Goal: Task Accomplishment & Management: Manage account settings

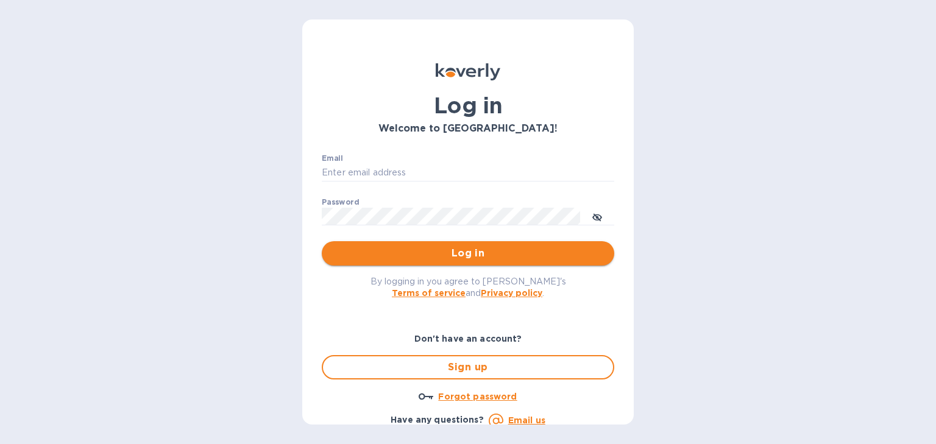
type input "[PERSON_NAME][EMAIL_ADDRESS][DOMAIN_NAME]"
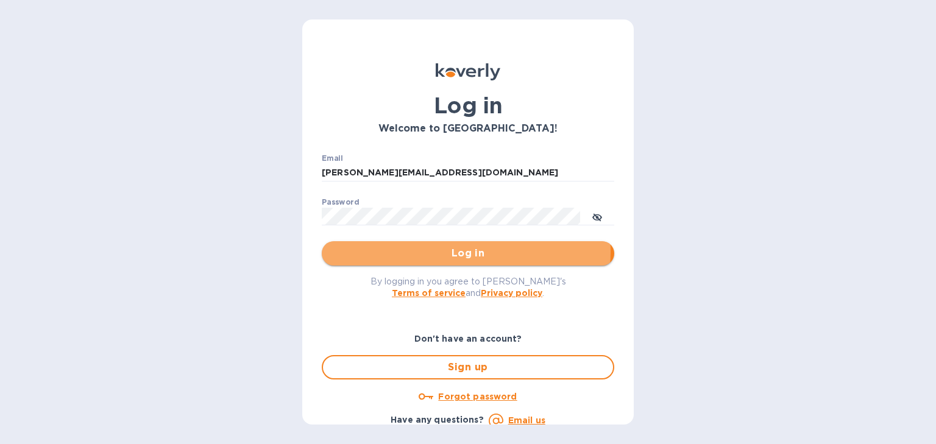
click at [458, 251] on span "Log in" at bounding box center [467, 253] width 273 height 15
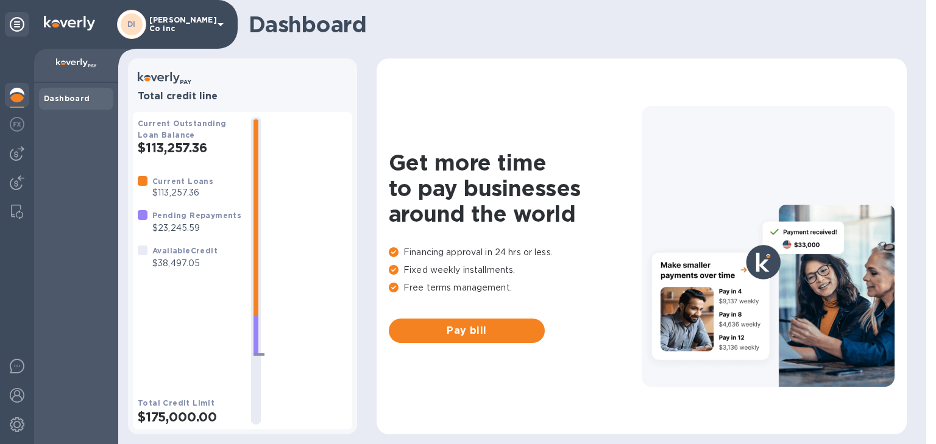
click at [207, 216] on b "Pending Repayments" at bounding box center [196, 215] width 89 height 9
click at [80, 88] on div "Dashboard" at bounding box center [76, 99] width 74 height 22
click at [211, 23] on div "DI [PERSON_NAME] Co inc" at bounding box center [172, 24] width 111 height 29
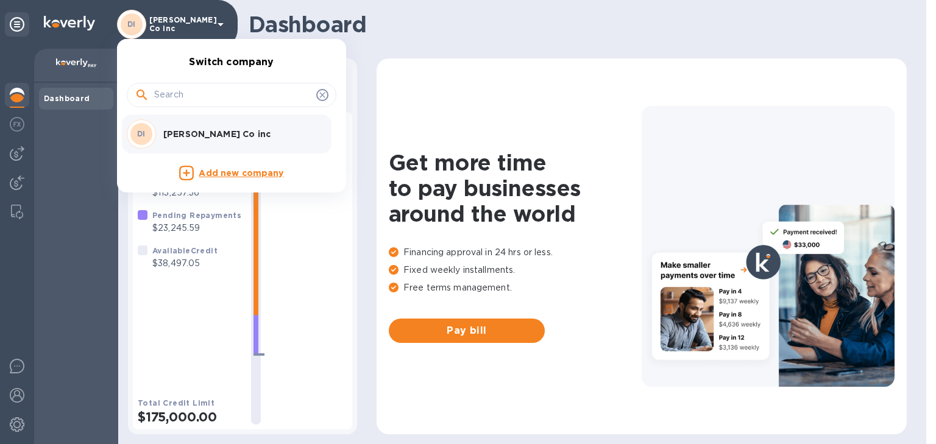
click at [199, 144] on div "DI Dagim Tahorim Co inc" at bounding box center [222, 133] width 190 height 29
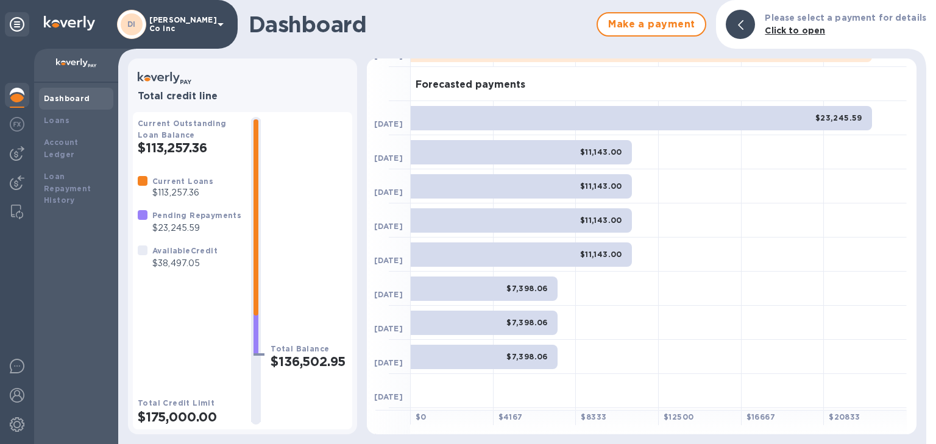
scroll to position [77, 0]
